Goal: Information Seeking & Learning: Learn about a topic

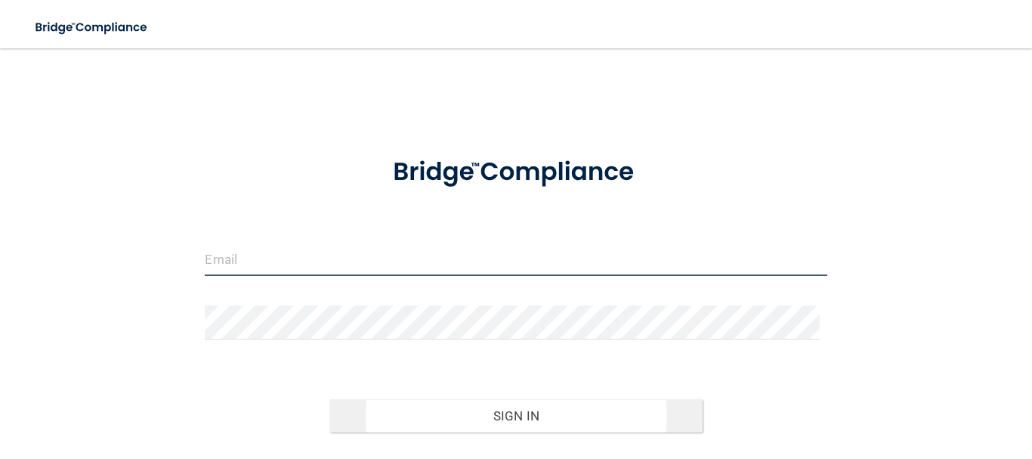
type input "[EMAIL_ADDRESS][DOMAIN_NAME]"
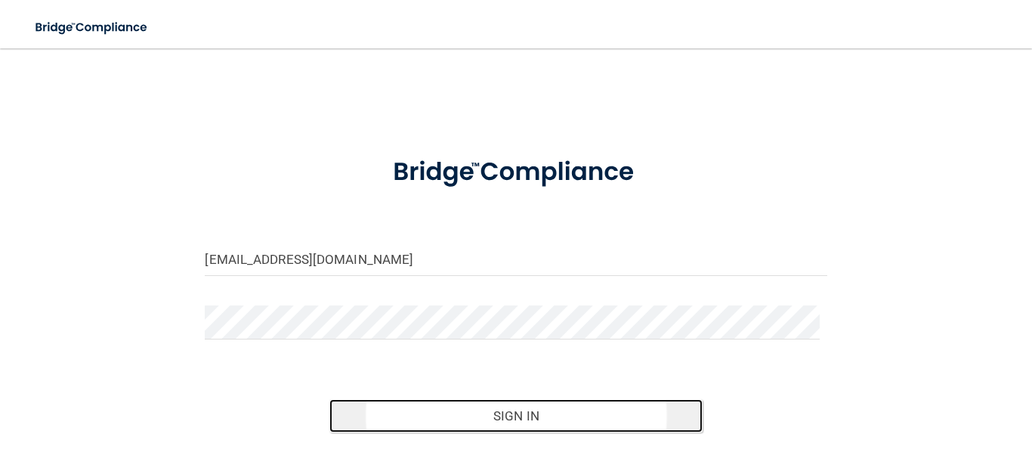
click at [532, 420] on button "Sign In" at bounding box center [515, 415] width 373 height 33
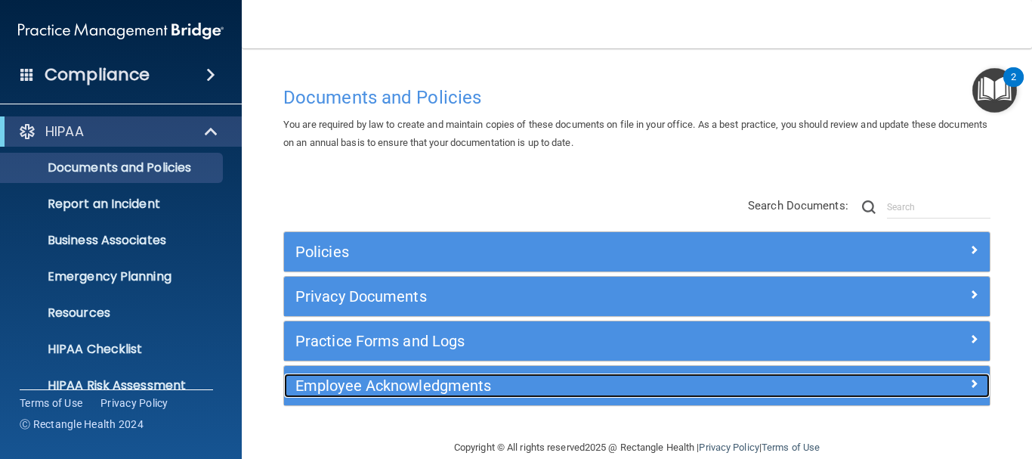
click at [386, 390] on h5 "Employee Acknowledgments" at bounding box center [548, 385] width 507 height 17
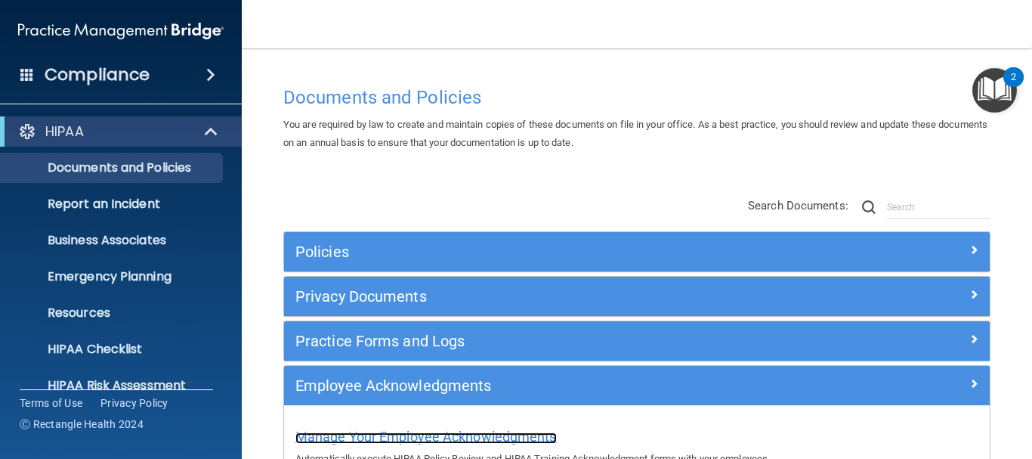
click at [421, 442] on span "Manage Your Employee Acknowledgments" at bounding box center [425, 436] width 261 height 16
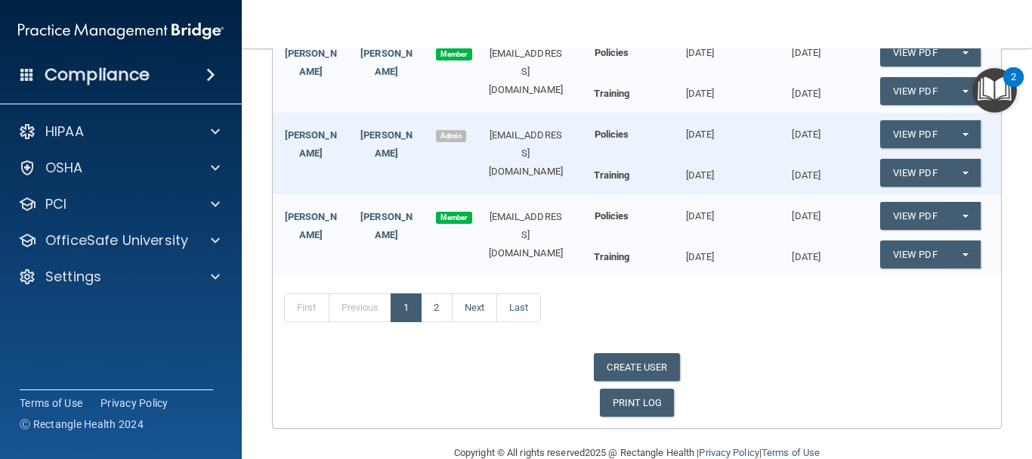
scroll to position [320, 0]
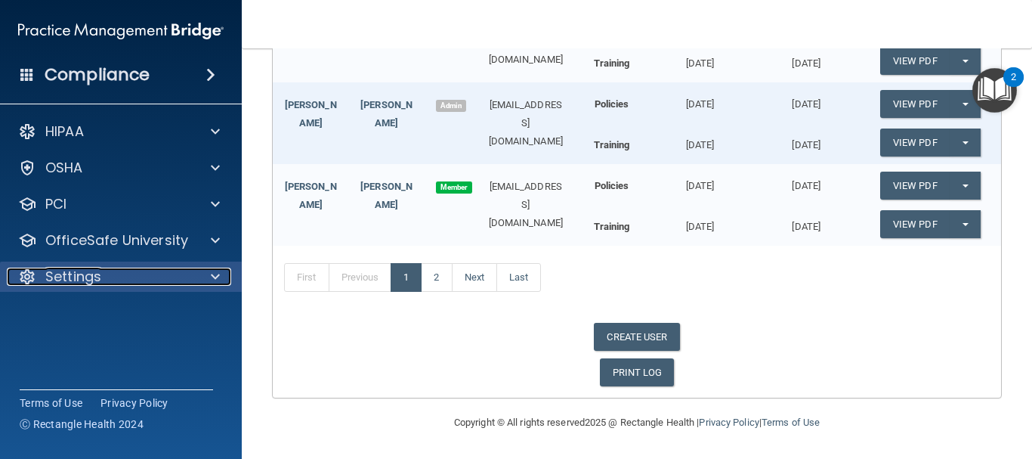
click at [61, 282] on p "Settings" at bounding box center [73, 276] width 56 height 18
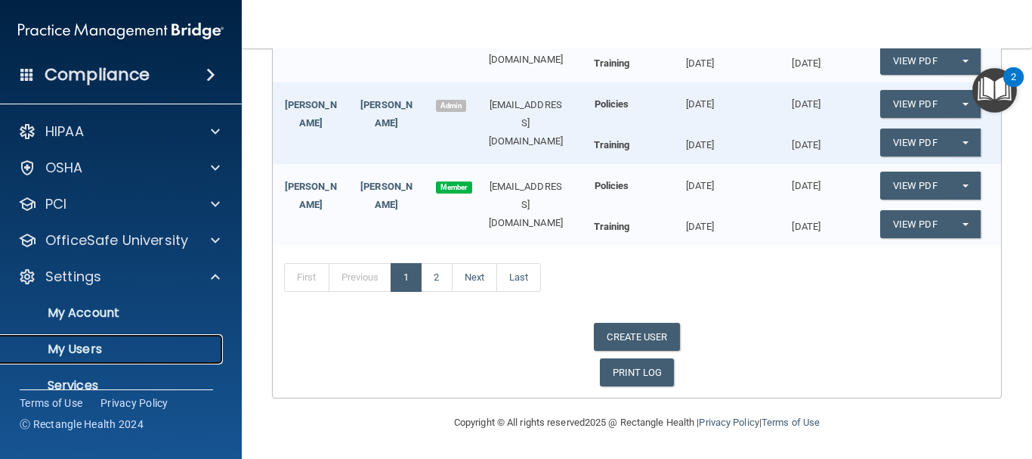
click at [87, 345] on p "My Users" at bounding box center [113, 348] width 206 height 15
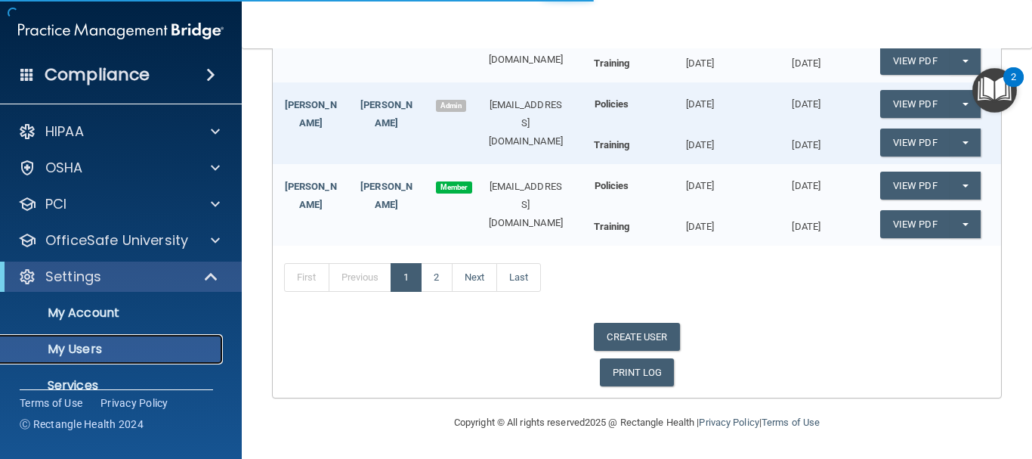
select select "20"
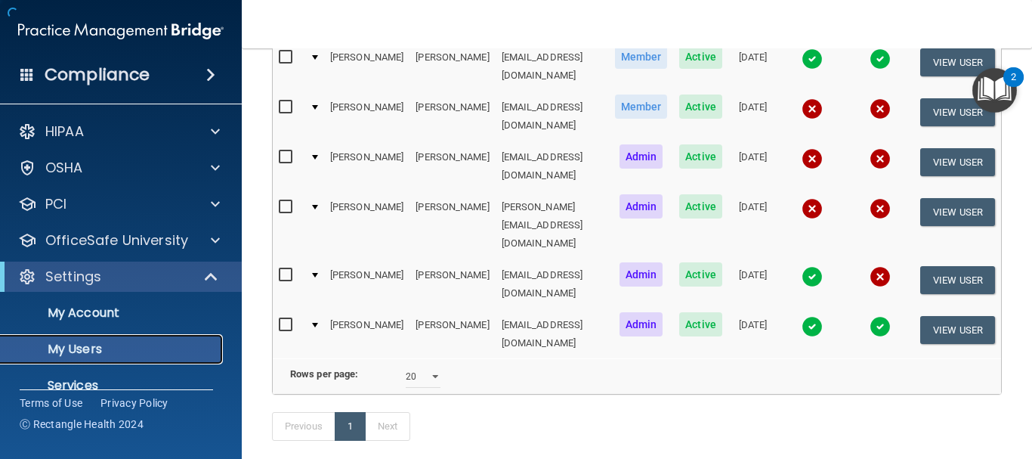
scroll to position [332, 0]
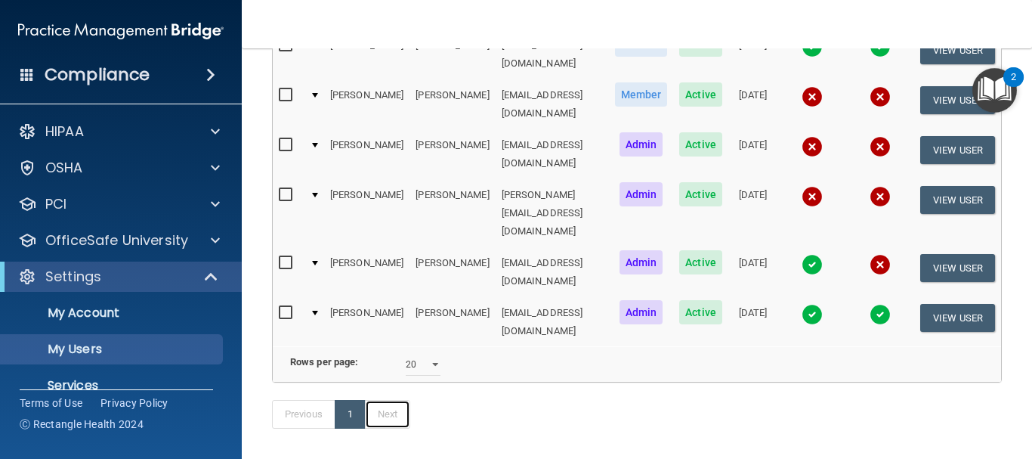
click at [365, 400] on link "Next" at bounding box center [387, 414] width 45 height 29
select select "20"
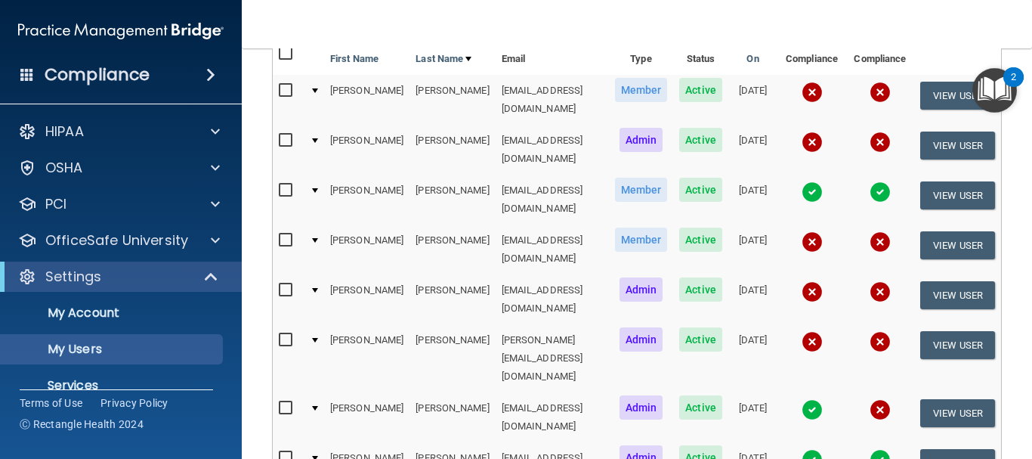
scroll to position [212, 0]
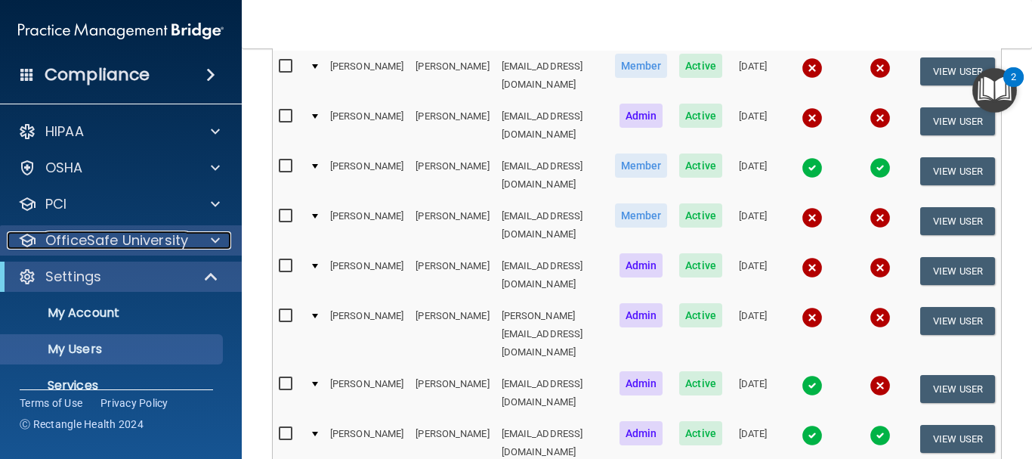
click at [93, 238] on p "OfficeSafe University" at bounding box center [116, 240] width 143 height 18
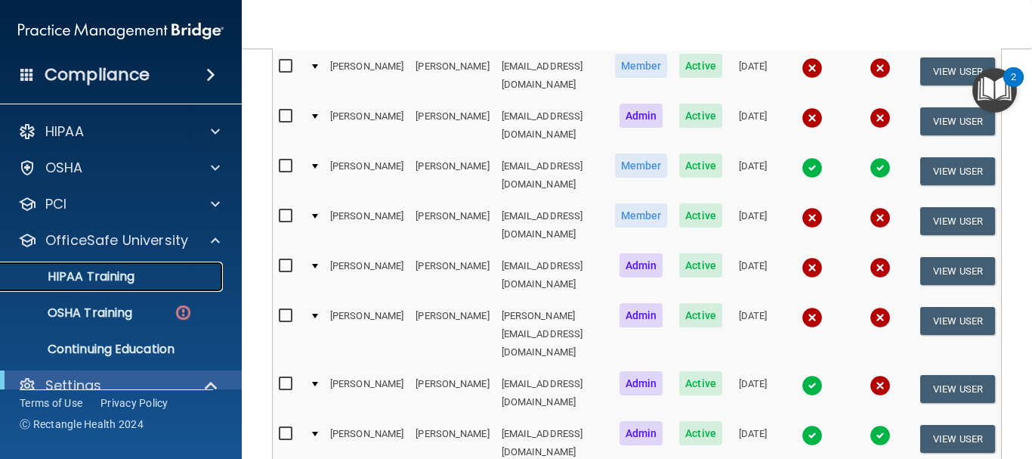
click at [100, 273] on p "HIPAA Training" at bounding box center [72, 276] width 125 height 15
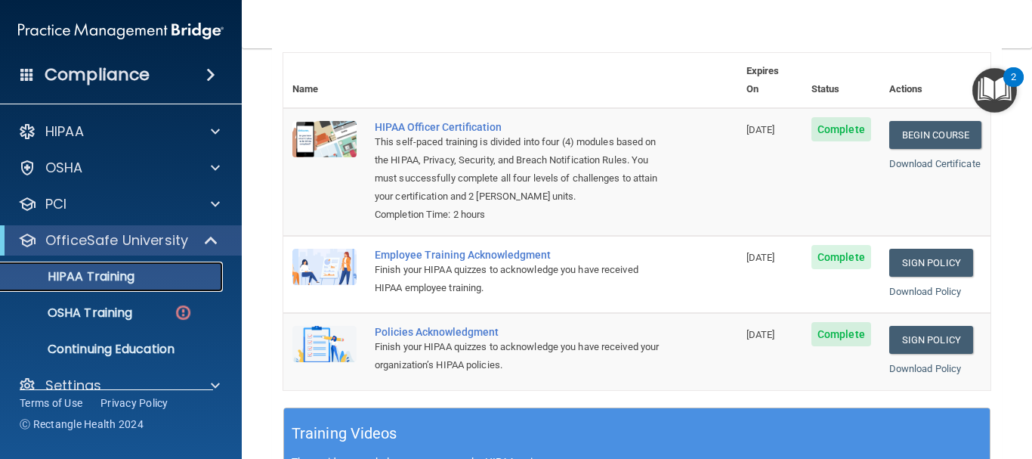
scroll to position [174, 0]
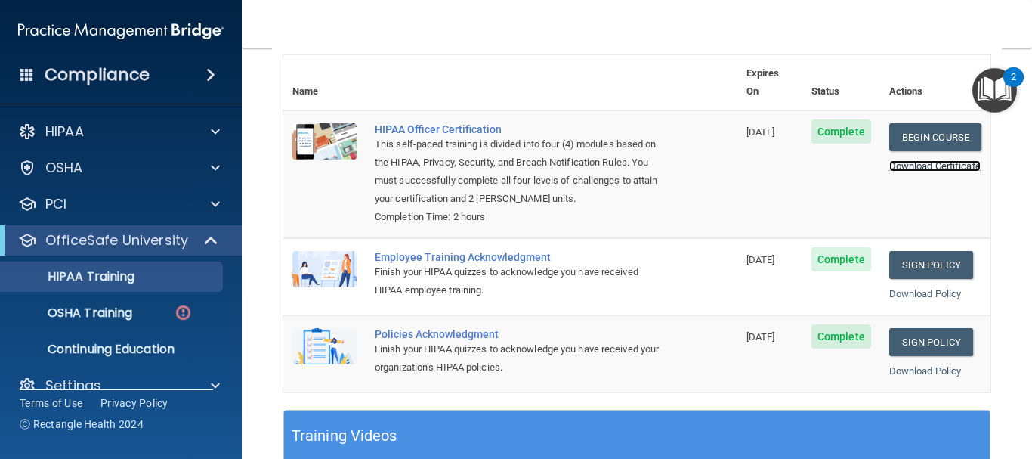
click at [916, 160] on link "Download Certificate" at bounding box center [934, 165] width 91 height 11
click at [914, 293] on link "Download Policy" at bounding box center [925, 293] width 73 height 11
click at [903, 375] on link "Download Policy" at bounding box center [925, 370] width 73 height 11
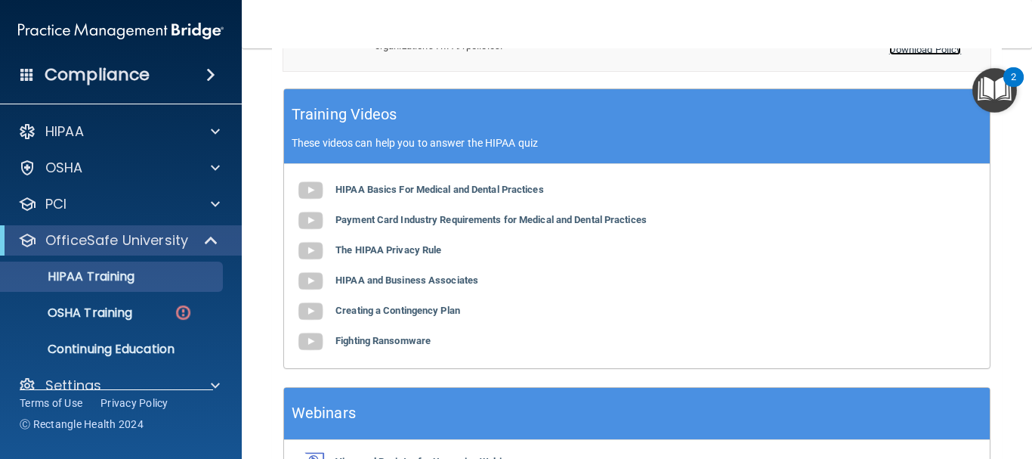
scroll to position [489, 0]
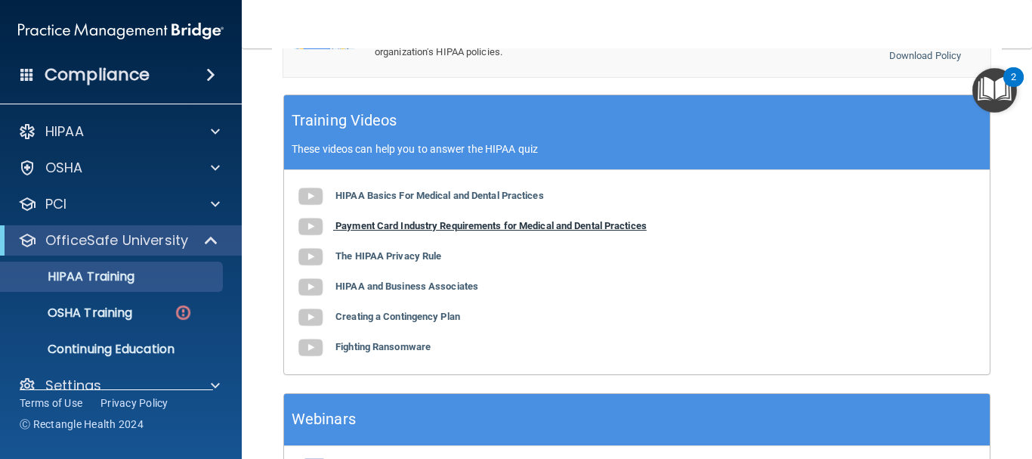
click at [311, 228] on img at bounding box center [310, 227] width 30 height 30
click at [393, 260] on b "The HIPAA Privacy Rule" at bounding box center [388, 255] width 106 height 11
click at [426, 197] on b "HIPAA Basics For Medical and Dental Practices" at bounding box center [439, 195] width 209 height 11
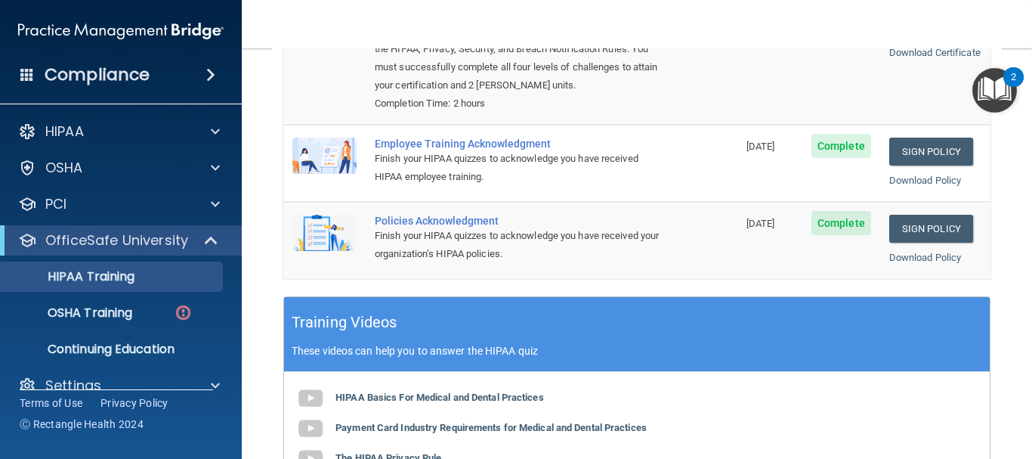
scroll to position [265, 0]
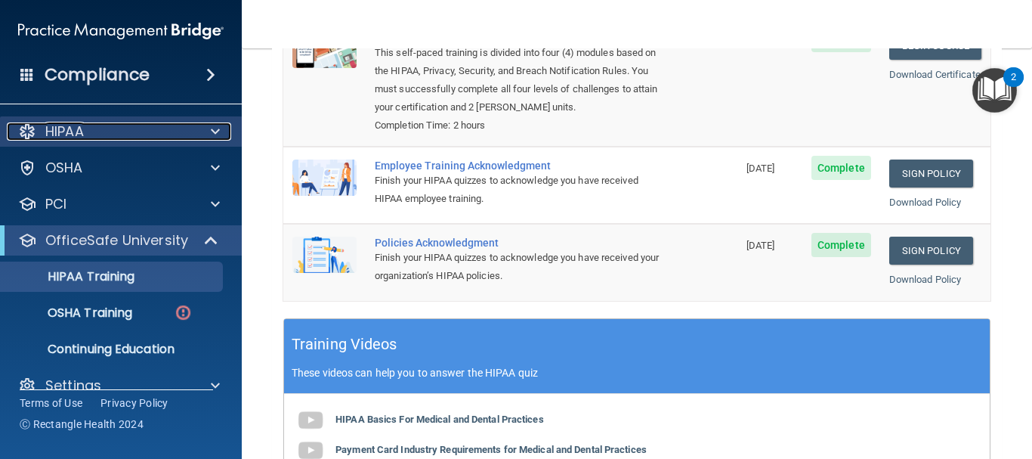
click at [159, 128] on div "HIPAA" at bounding box center [100, 131] width 187 height 18
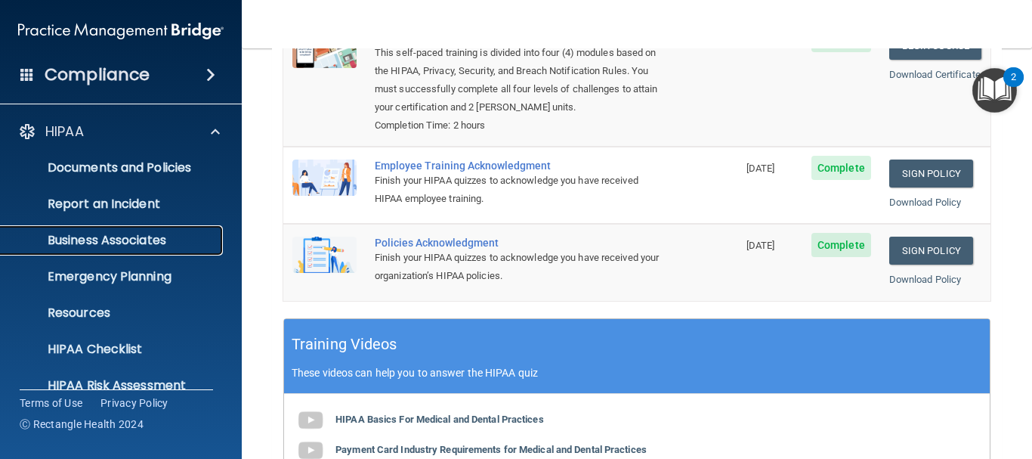
click at [119, 248] on p "Business Associates" at bounding box center [113, 240] width 206 height 15
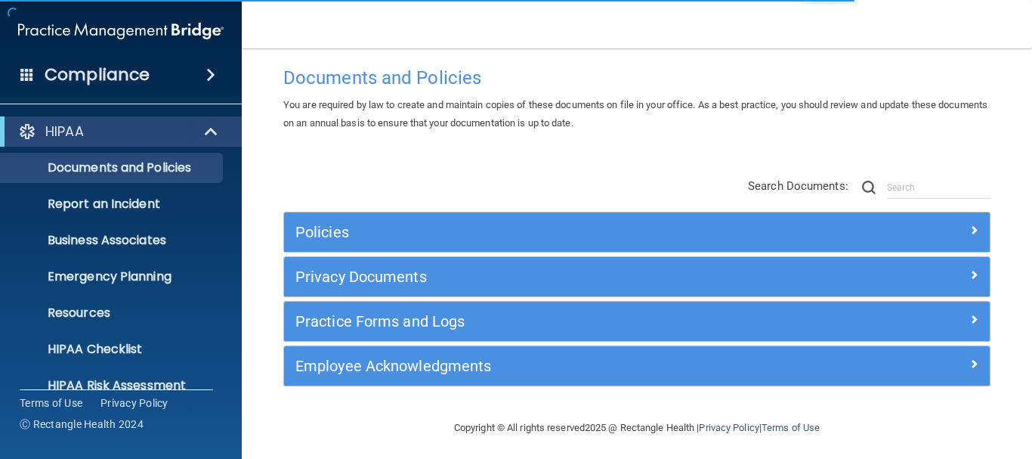
scroll to position [25, 0]
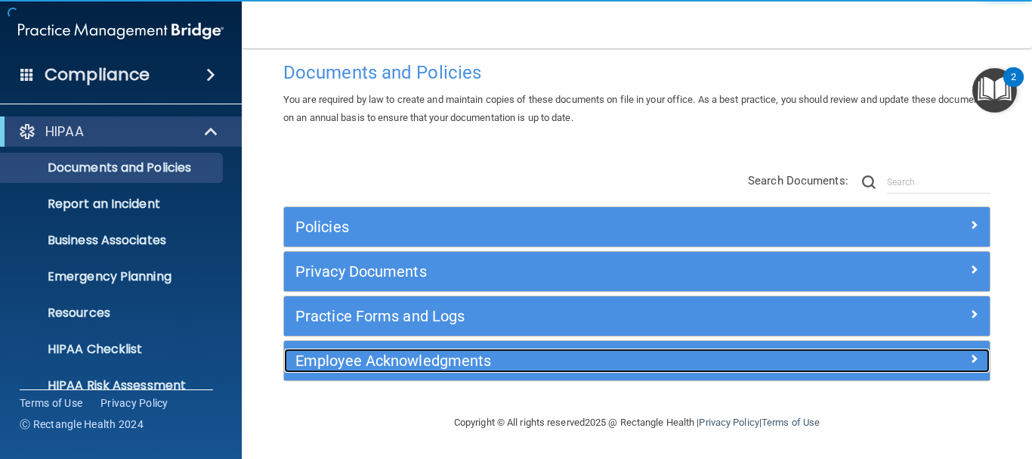
click at [365, 366] on h5 "Employee Acknowledgments" at bounding box center [548, 360] width 507 height 17
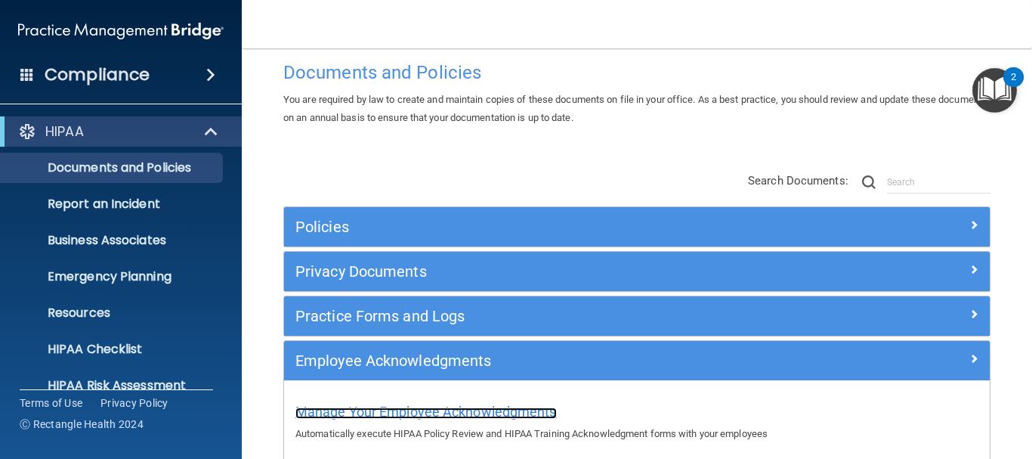
click at [384, 416] on span "Manage Your Employee Acknowledgments" at bounding box center [425, 411] width 261 height 16
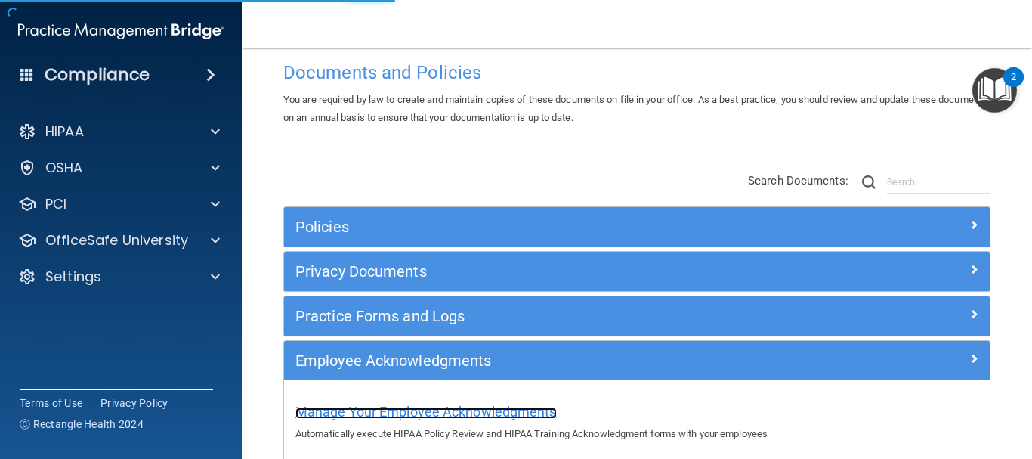
click at [387, 411] on span "Manage Your Employee Acknowledgments" at bounding box center [425, 411] width 261 height 16
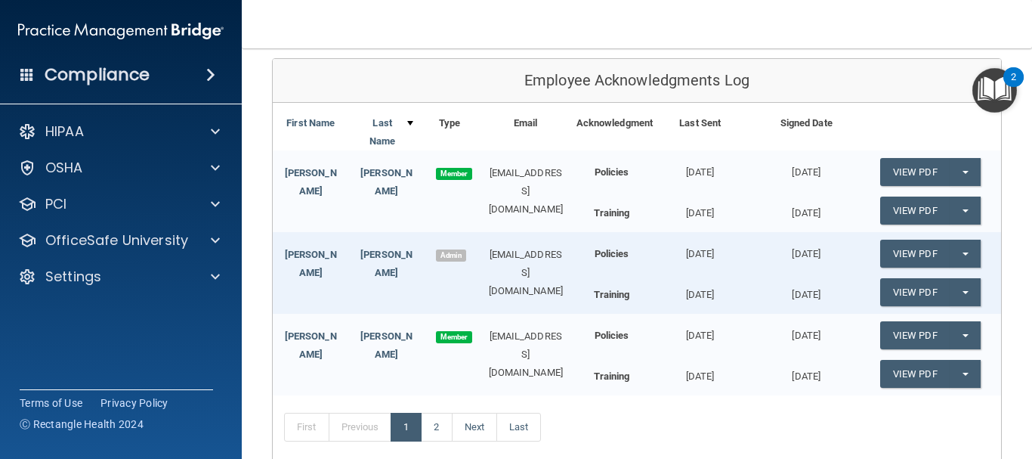
scroll to position [178, 0]
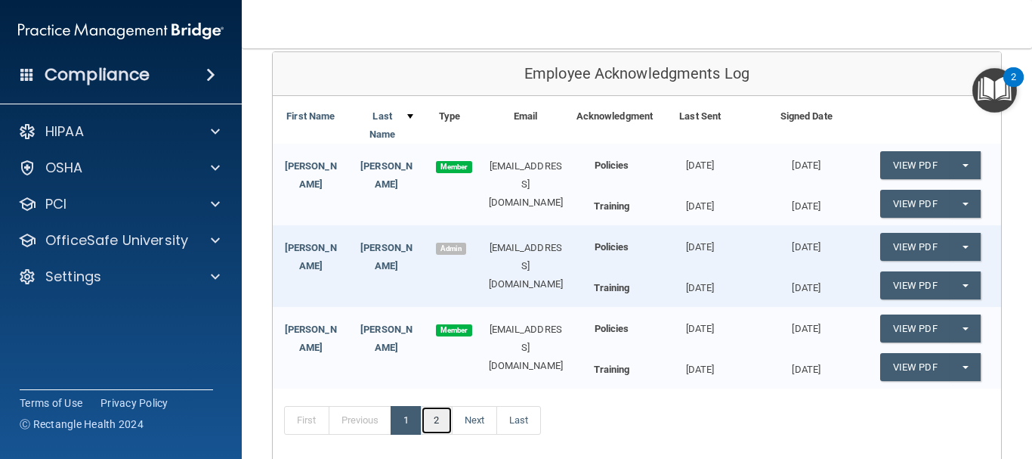
click at [443, 427] on link "2" at bounding box center [436, 420] width 31 height 29
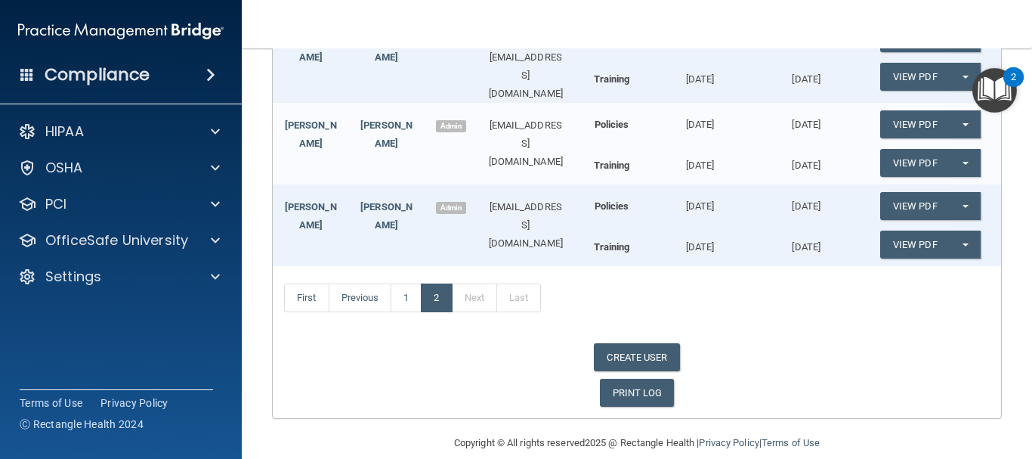
scroll to position [394, 0]
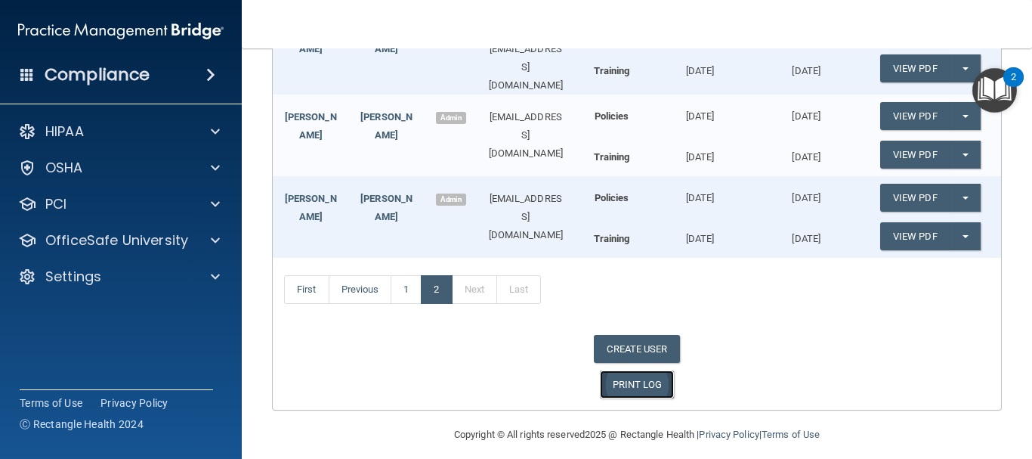
click at [632, 386] on link "PRINT LOG" at bounding box center [637, 384] width 75 height 28
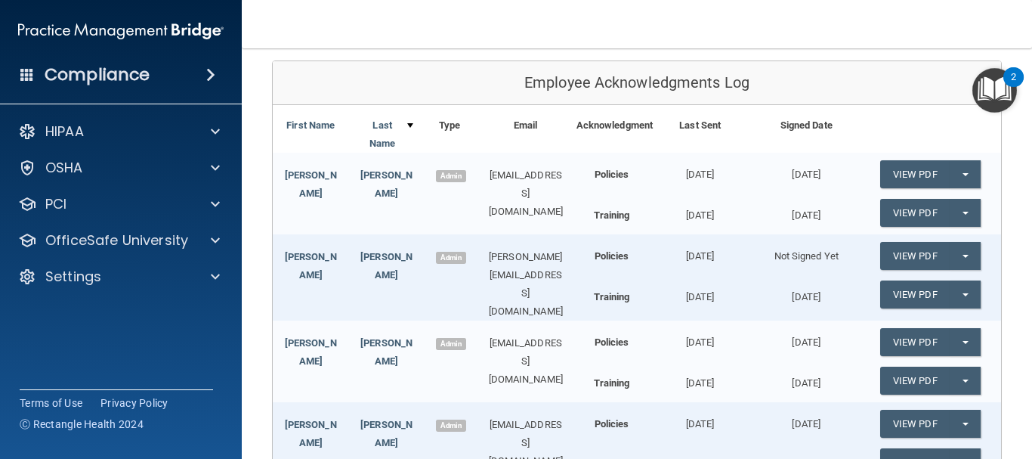
scroll to position [0, 0]
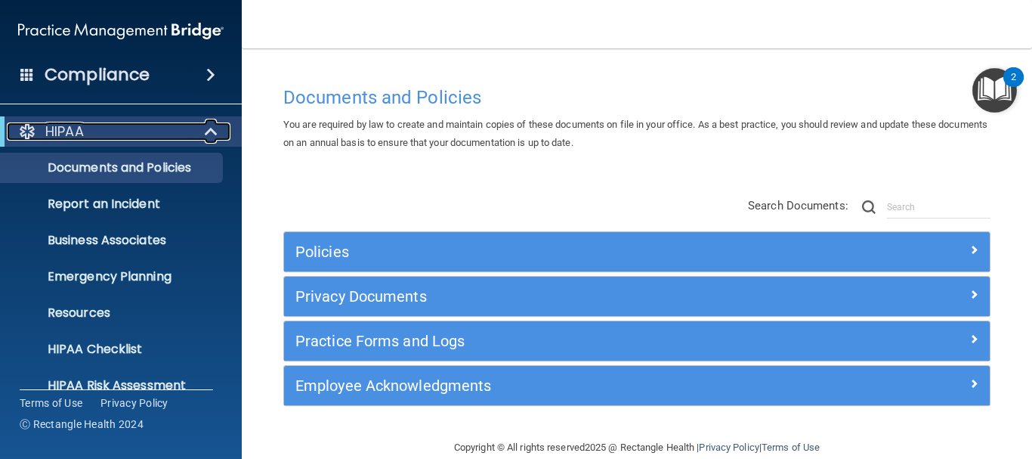
click at [213, 129] on span at bounding box center [212, 131] width 13 height 18
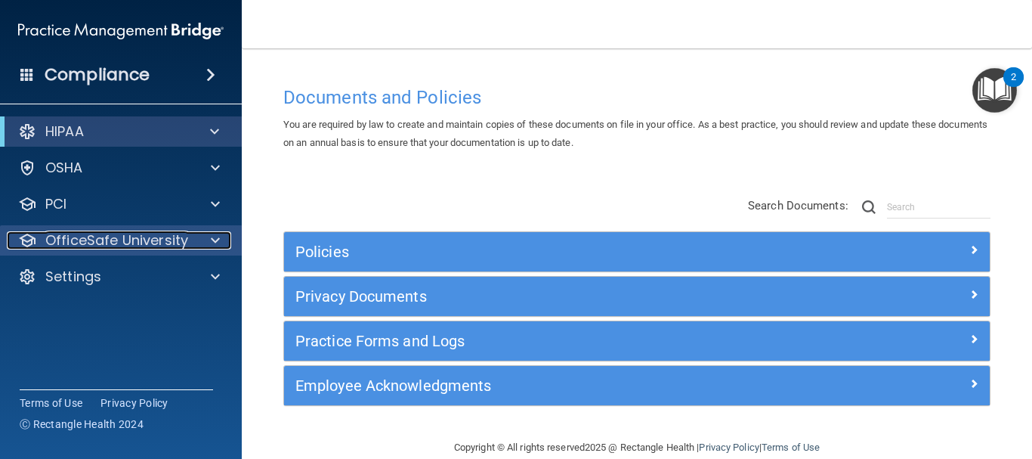
click at [127, 239] on p "OfficeSafe University" at bounding box center [116, 240] width 143 height 18
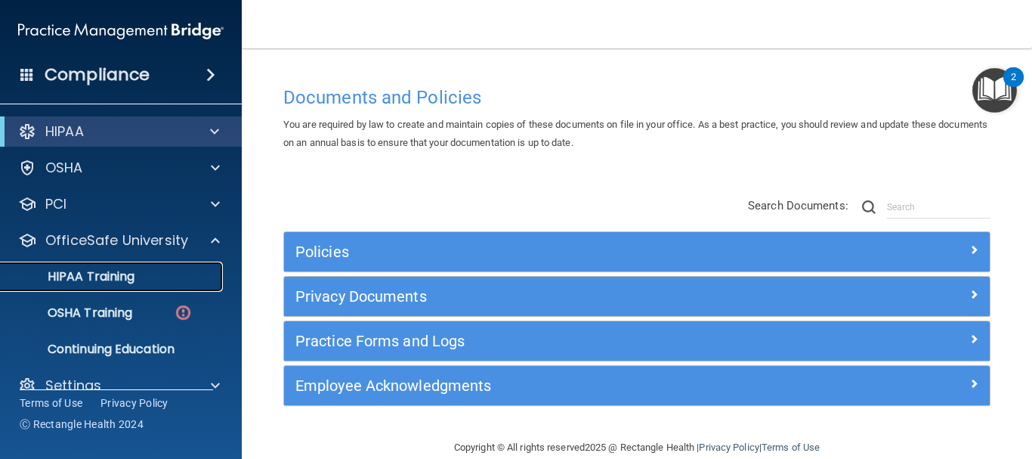
click at [113, 282] on p "HIPAA Training" at bounding box center [72, 276] width 125 height 15
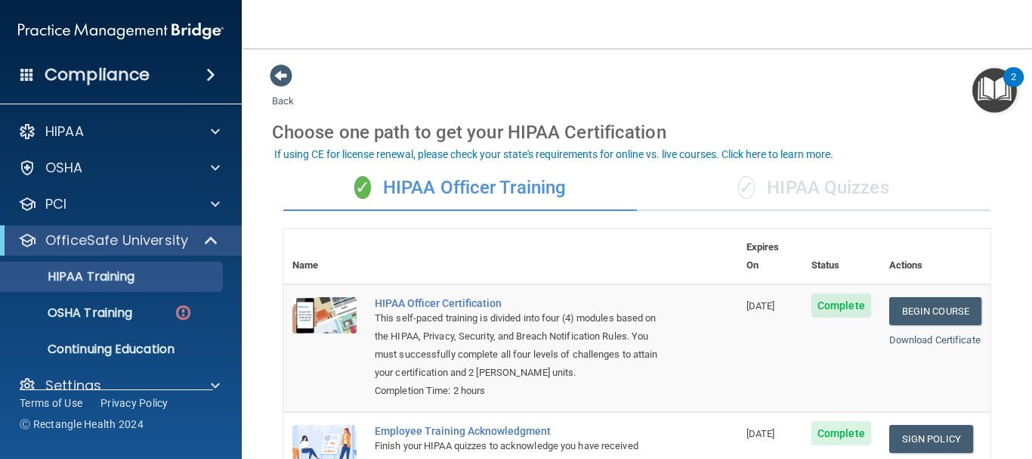
click at [1011, 80] on div "2" at bounding box center [1013, 87] width 5 height 20
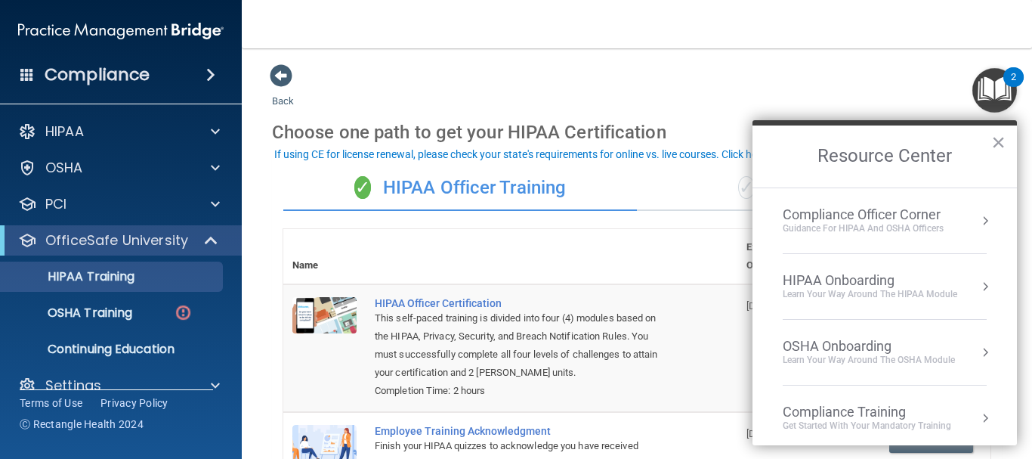
click at [847, 289] on div "Learn Your Way around the HIPAA module" at bounding box center [870, 294] width 175 height 13
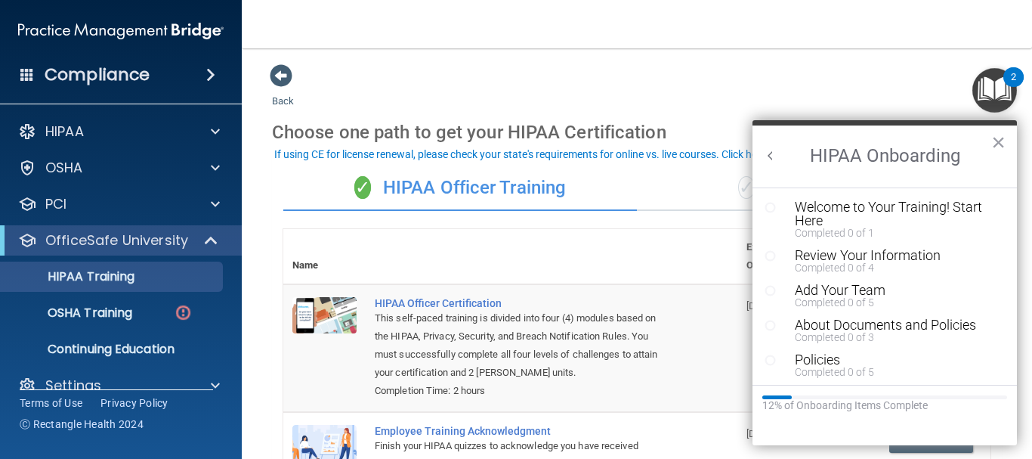
scroll to position [359, 0]
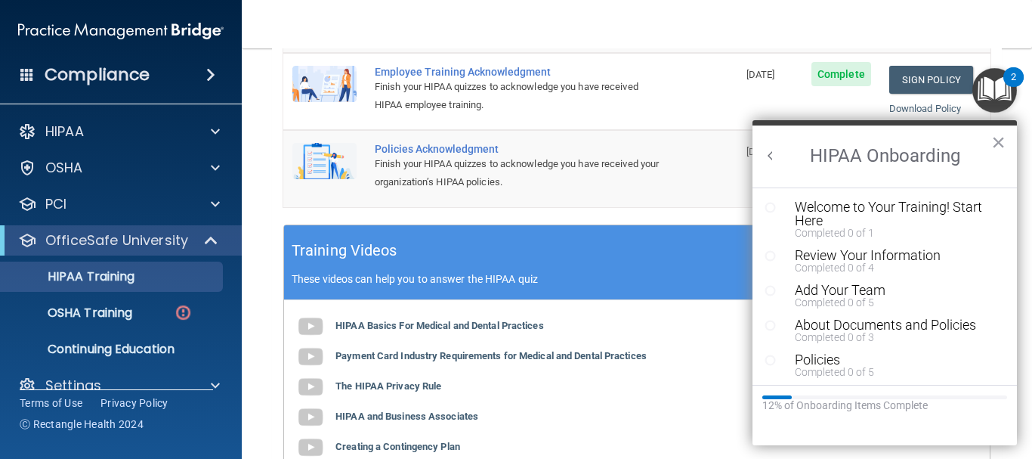
click at [767, 156] on button "Back to Resource Center Home" at bounding box center [770, 155] width 15 height 15
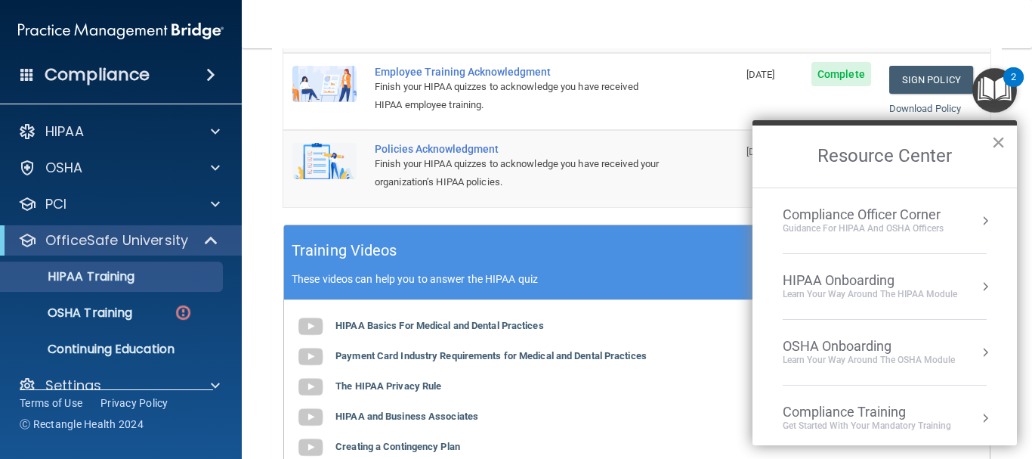
click at [996, 138] on button "×" at bounding box center [998, 142] width 14 height 24
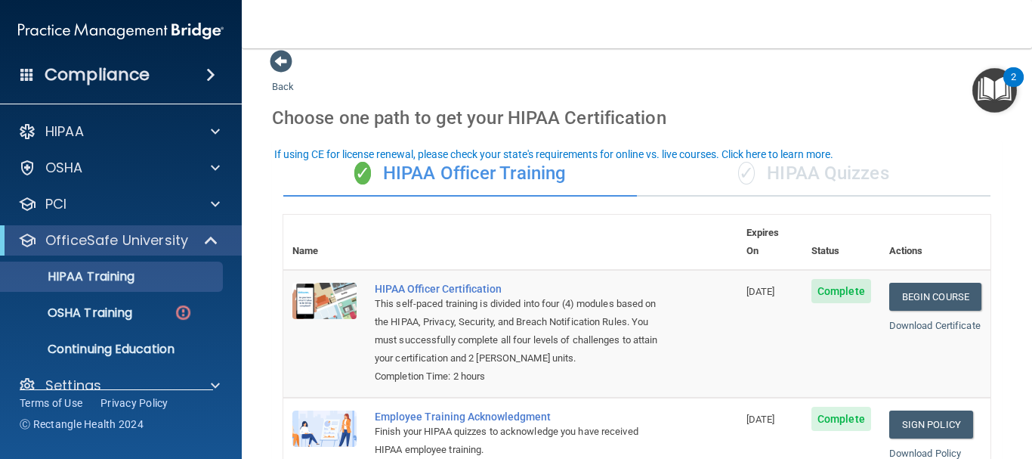
scroll to position [0, 0]
